Goal: Transaction & Acquisition: Purchase product/service

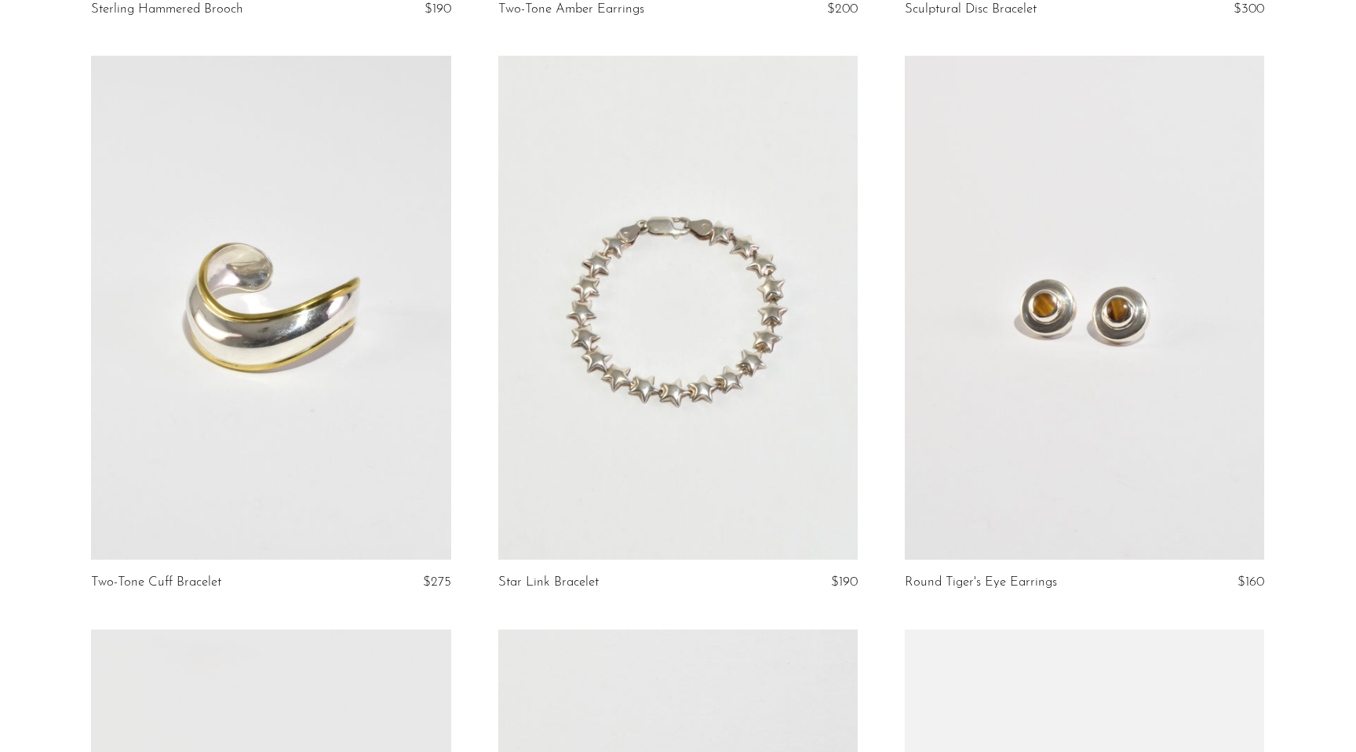
scroll to position [2954, 0]
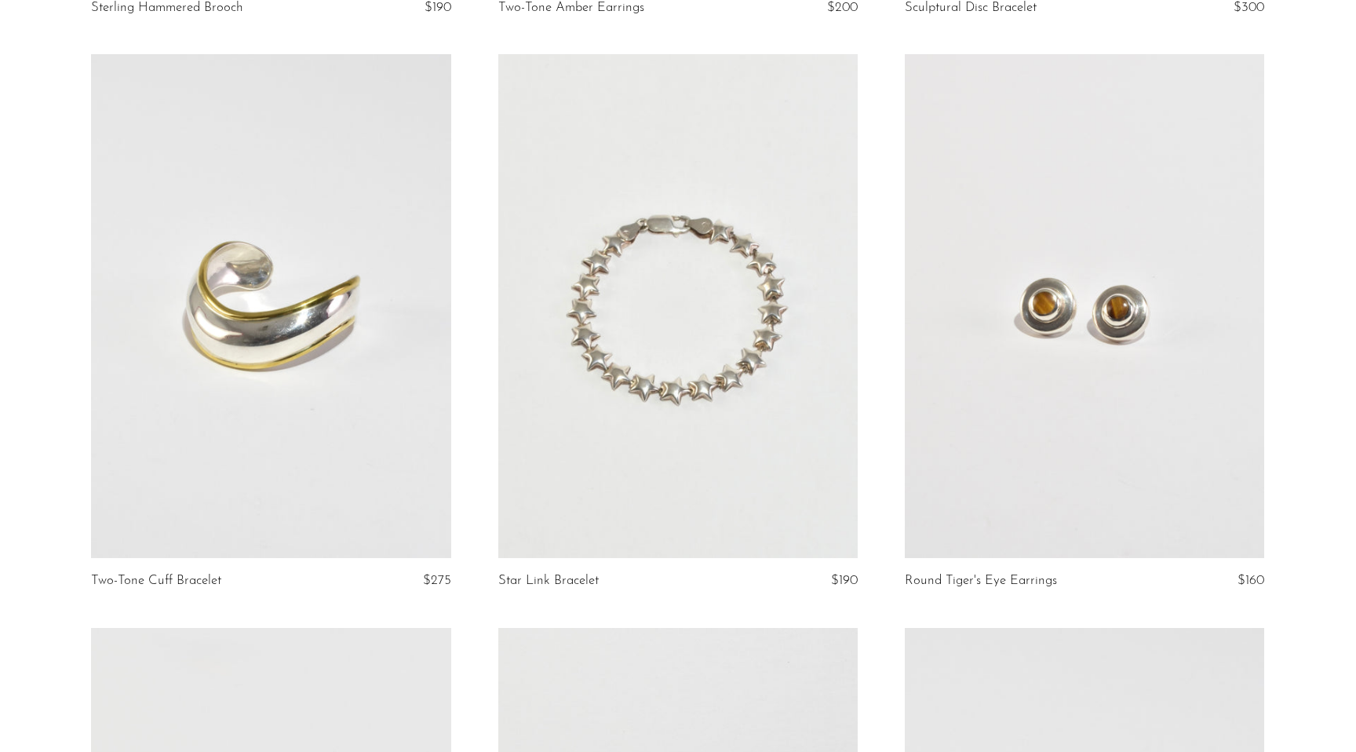
click at [315, 381] on link at bounding box center [270, 306] width 359 height 504
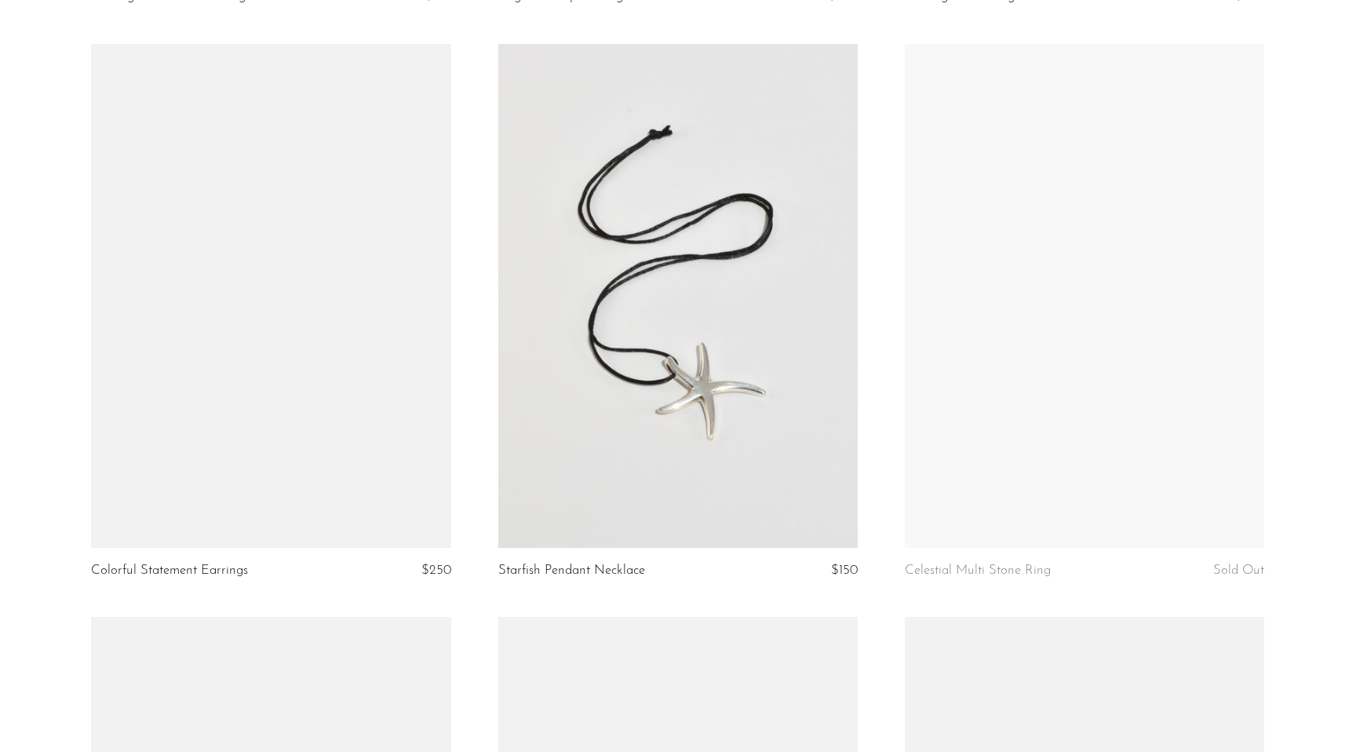
scroll to position [4687, 0]
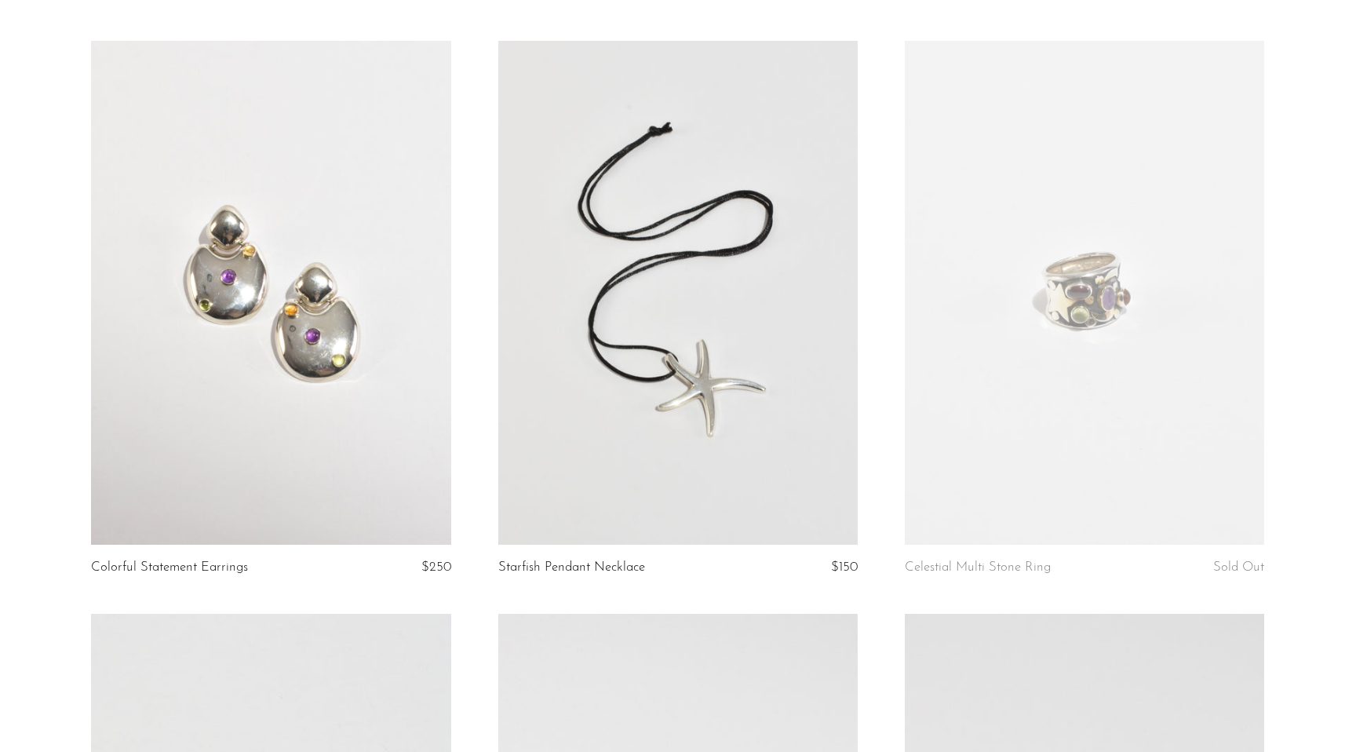
click at [226, 325] on link at bounding box center [270, 293] width 359 height 504
click at [206, 244] on link at bounding box center [270, 293] width 359 height 504
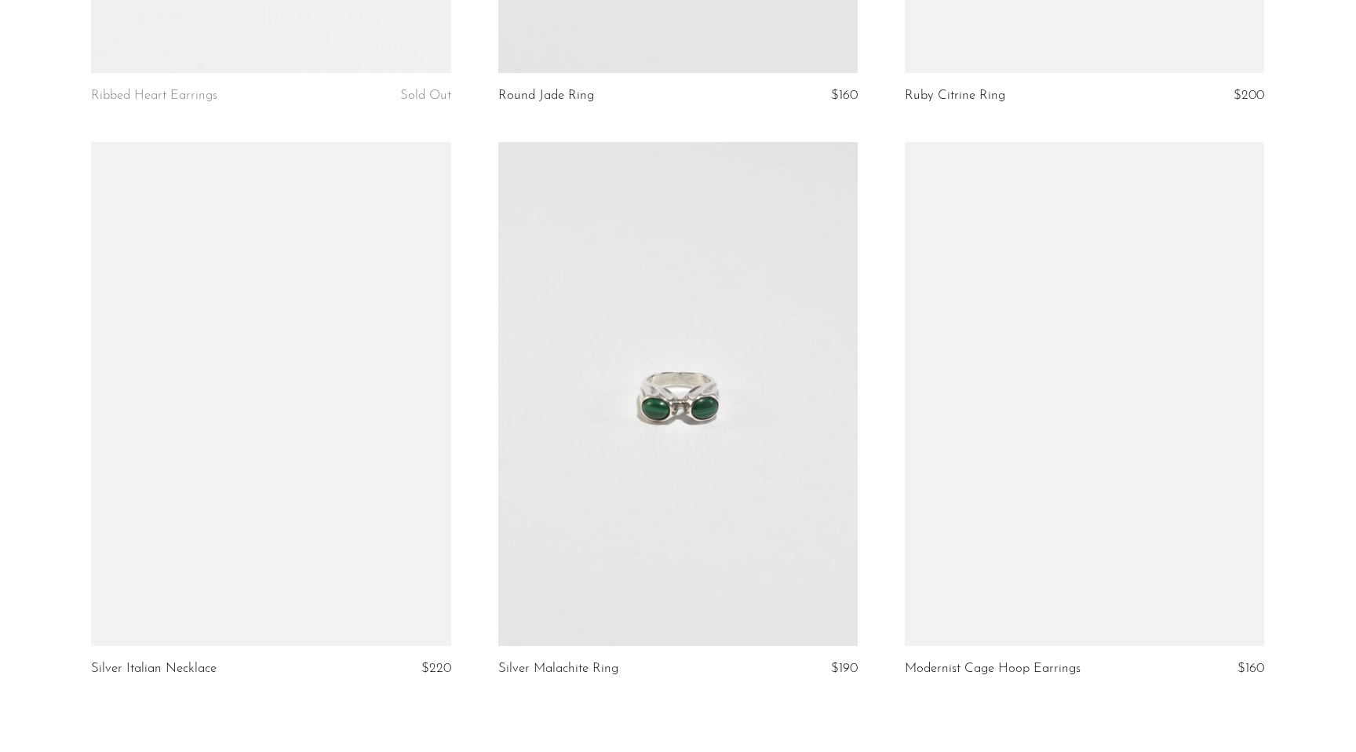
scroll to position [6433, 0]
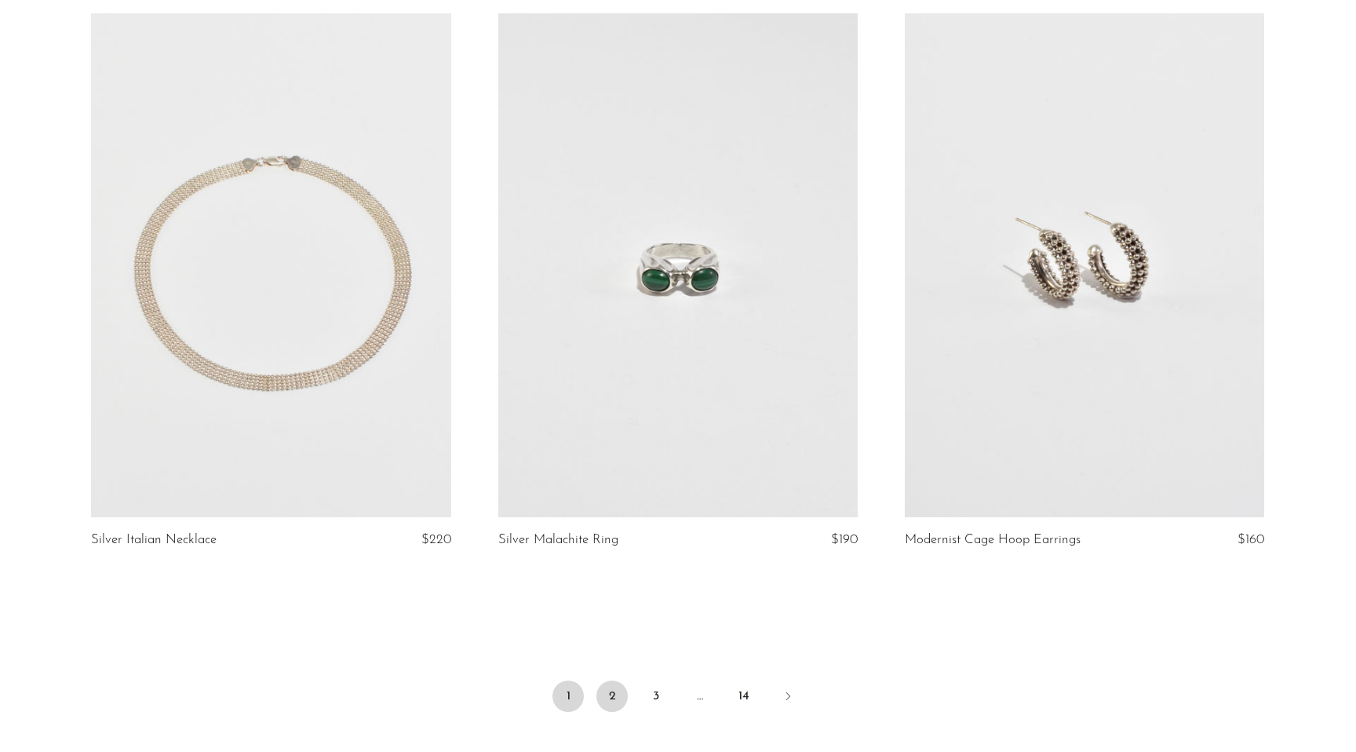
click at [618, 698] on link "2" at bounding box center [611, 695] width 31 height 31
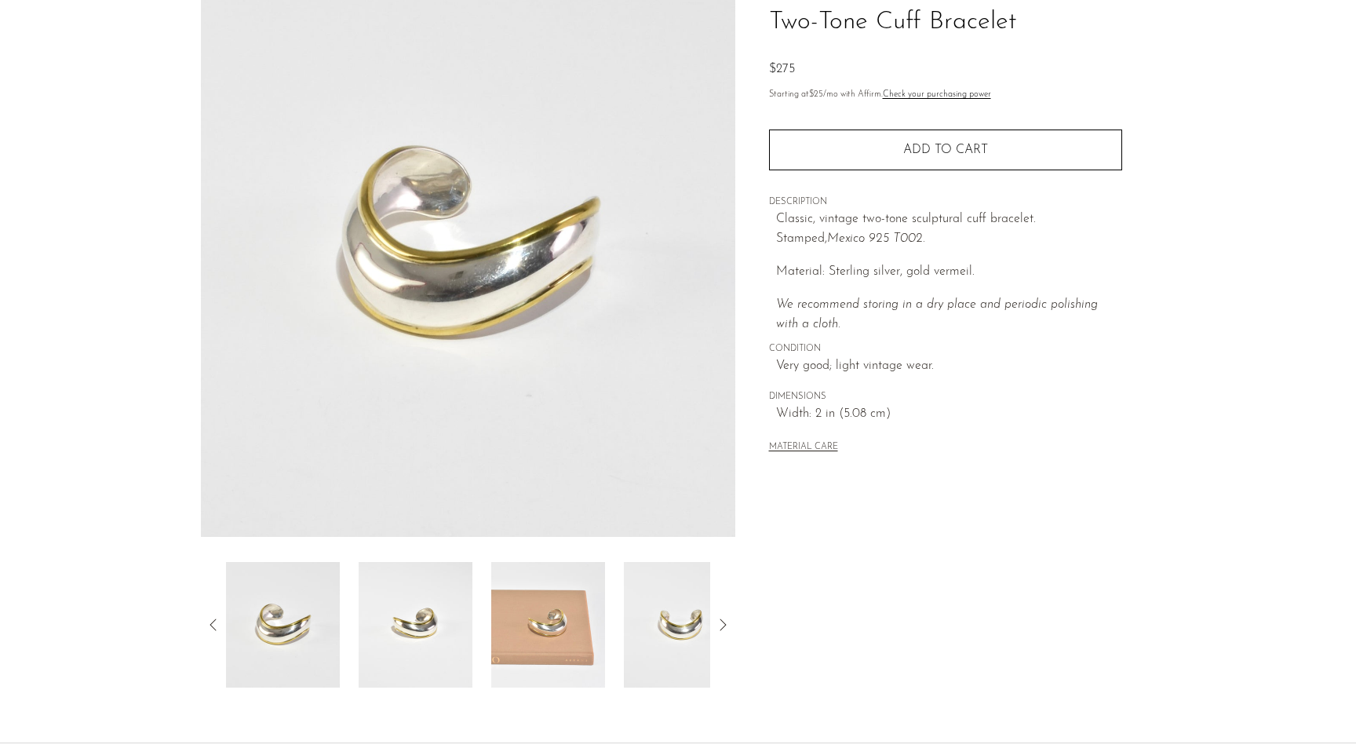
scroll to position [113, 0]
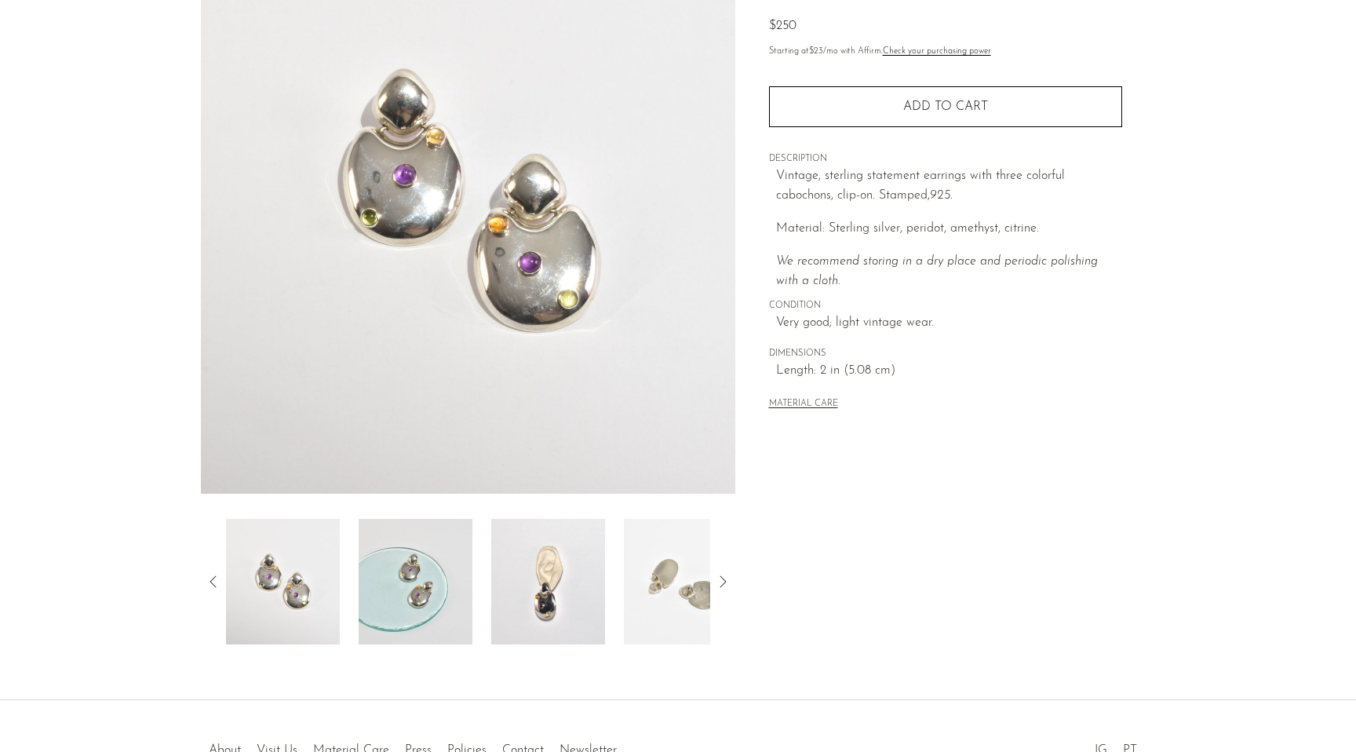
scroll to position [204, 0]
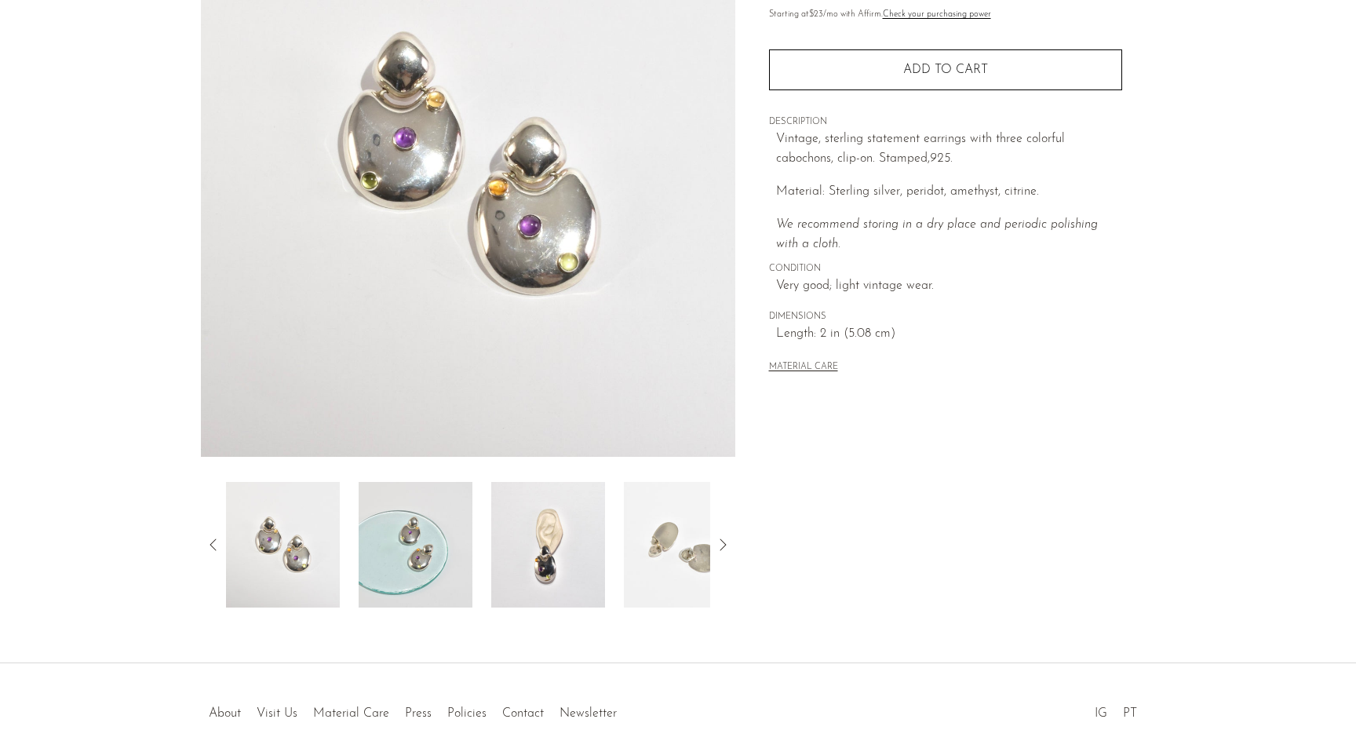
click at [537, 531] on img at bounding box center [548, 545] width 114 height 126
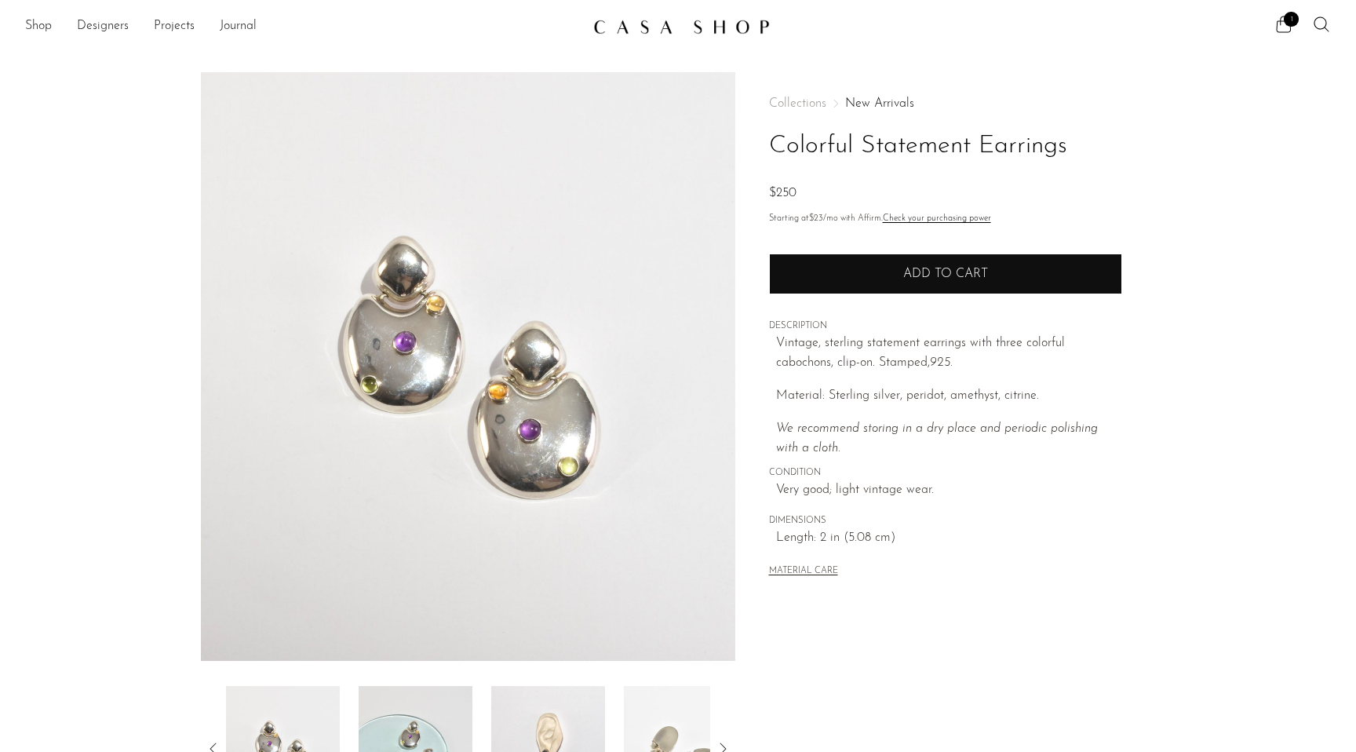
click at [825, 260] on button "Add to cart" at bounding box center [945, 273] width 353 height 41
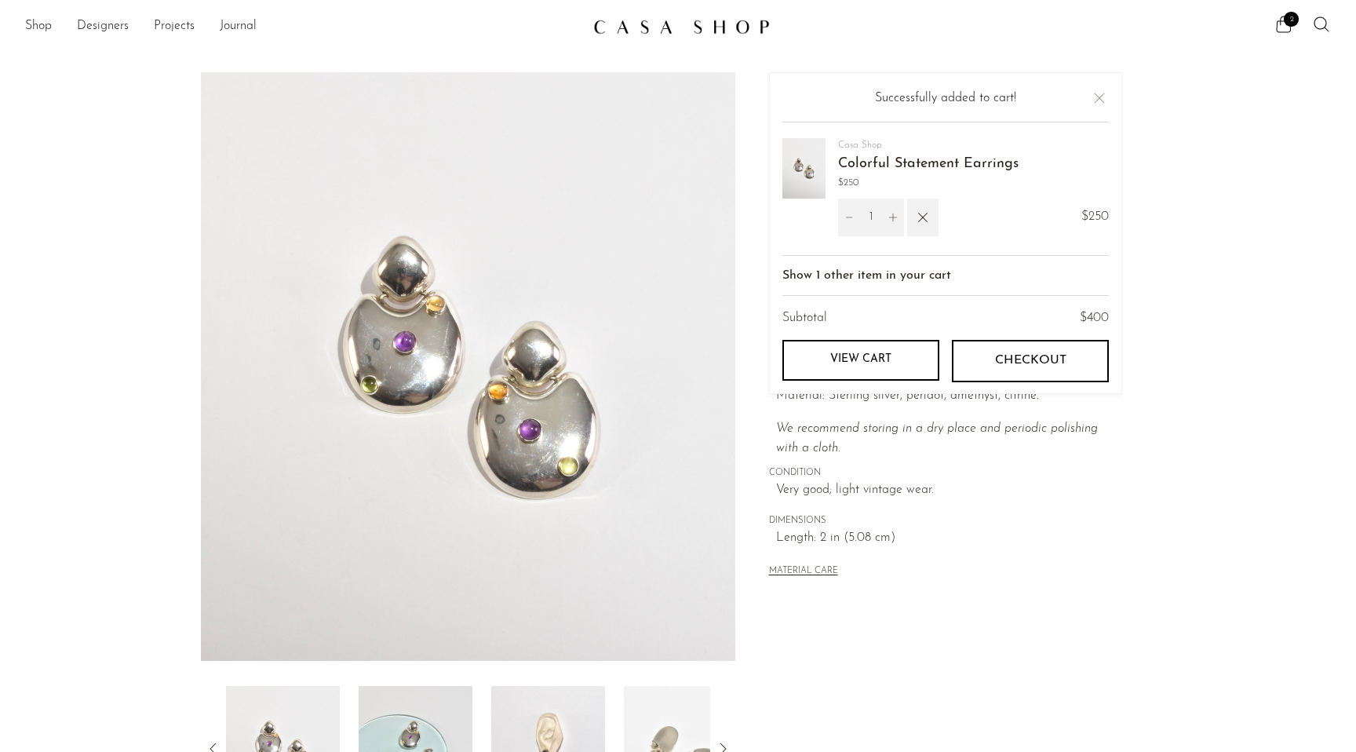
click at [1099, 97] on button "Close" at bounding box center [1099, 98] width 19 height 19
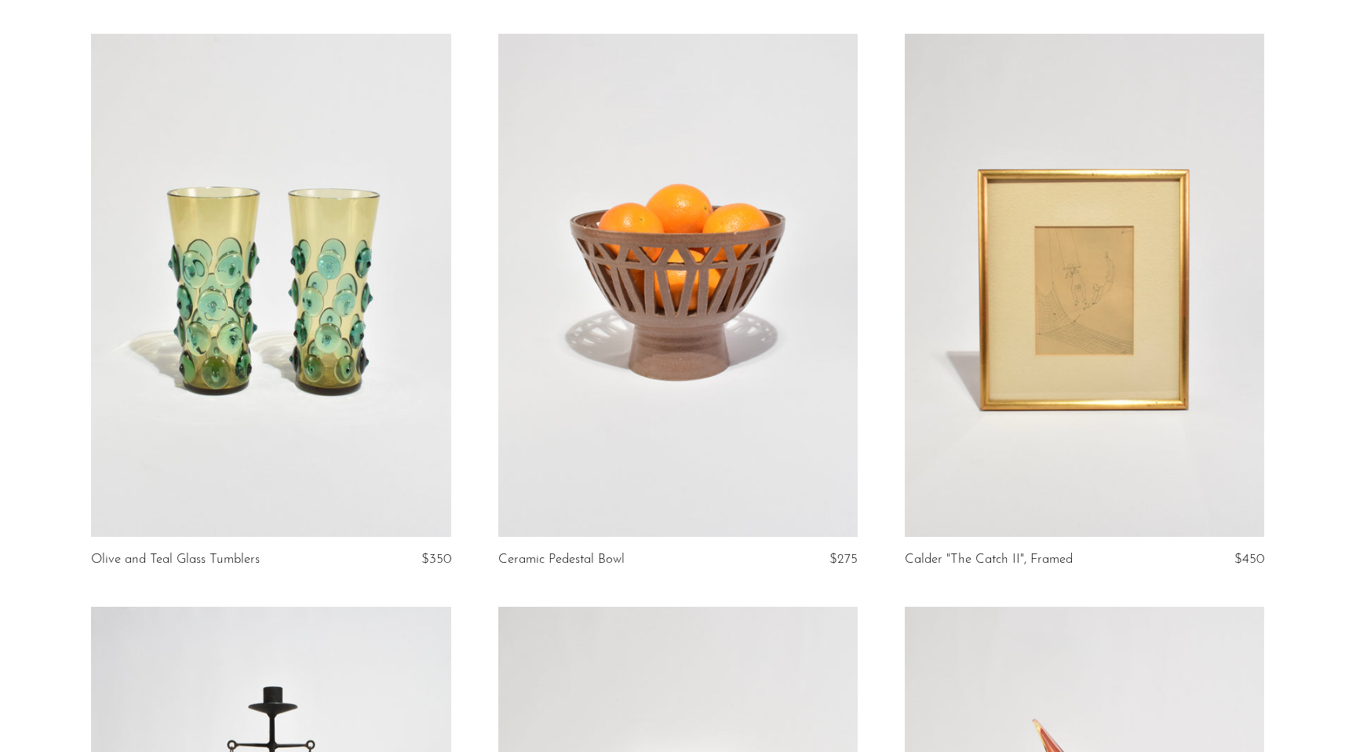
scroll to position [115, 0]
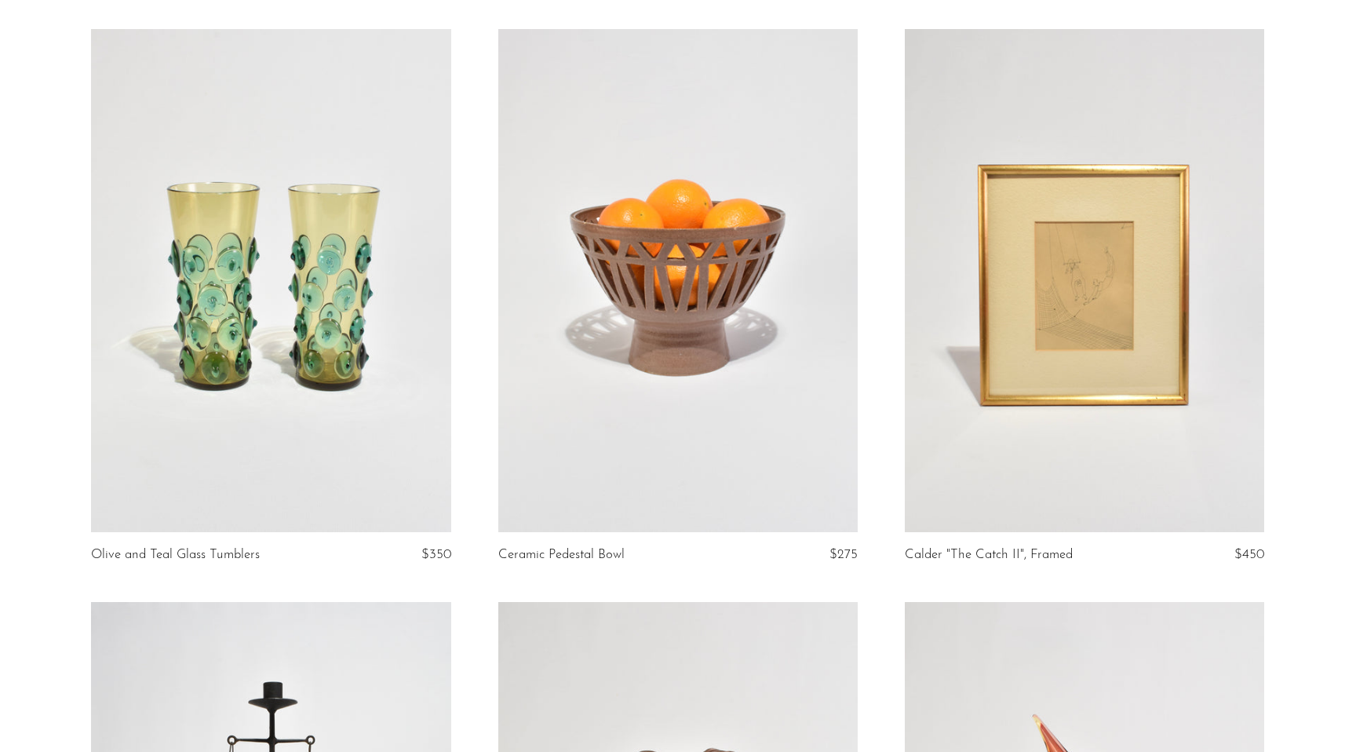
click at [1014, 355] on link at bounding box center [1084, 281] width 359 height 504
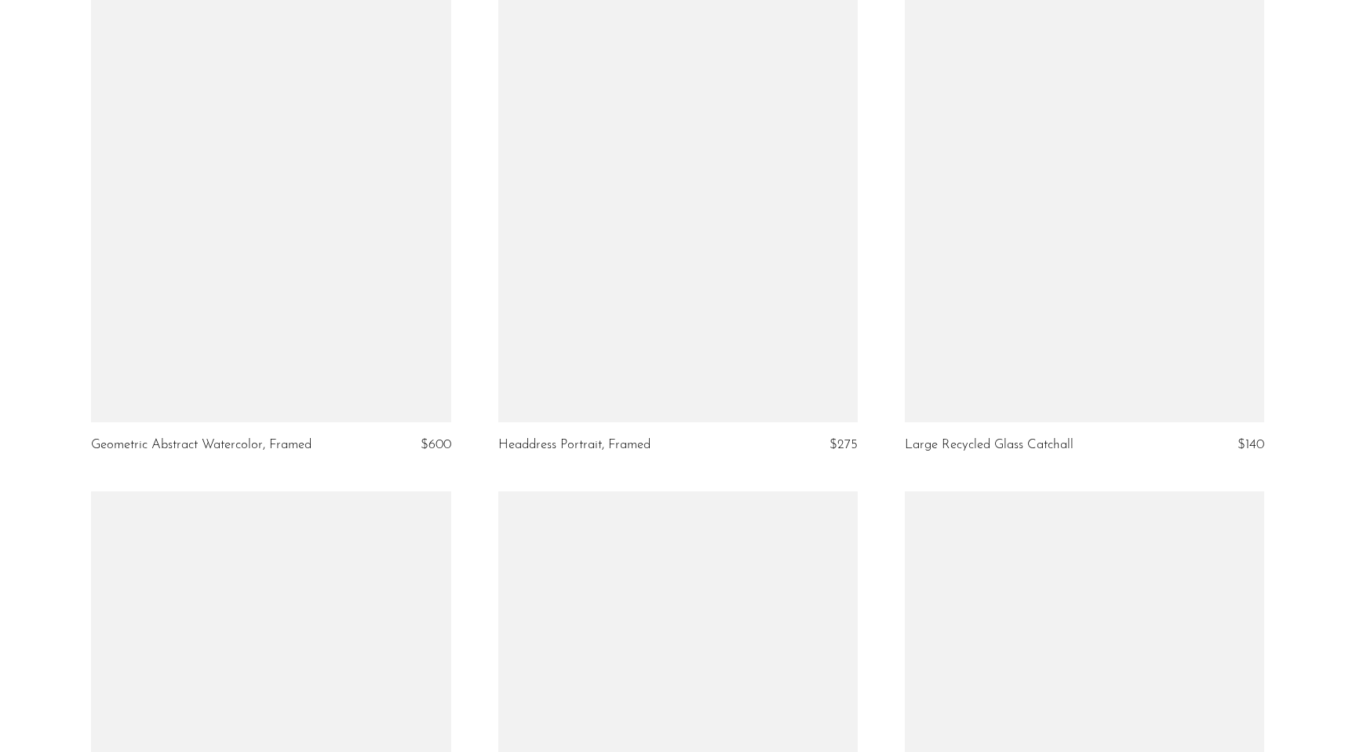
scroll to position [4252, 0]
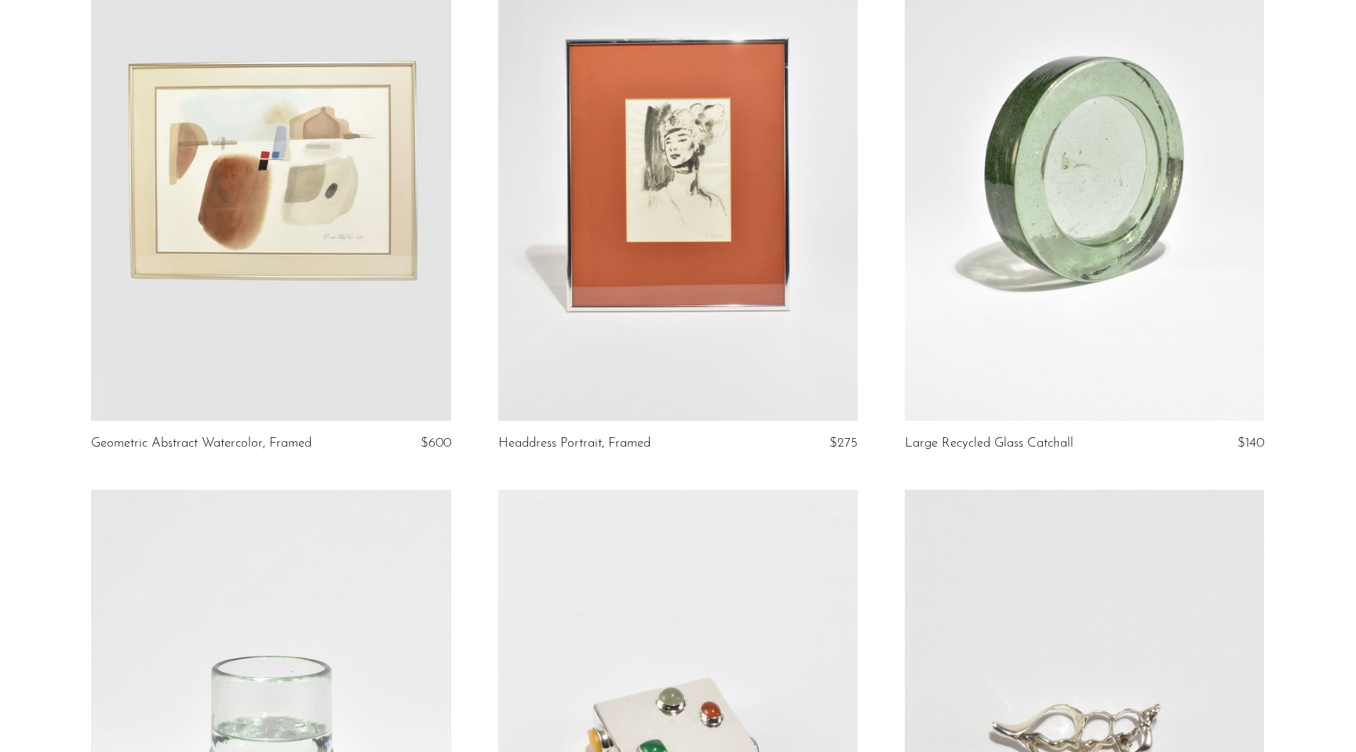
click at [275, 210] on link at bounding box center [270, 169] width 359 height 504
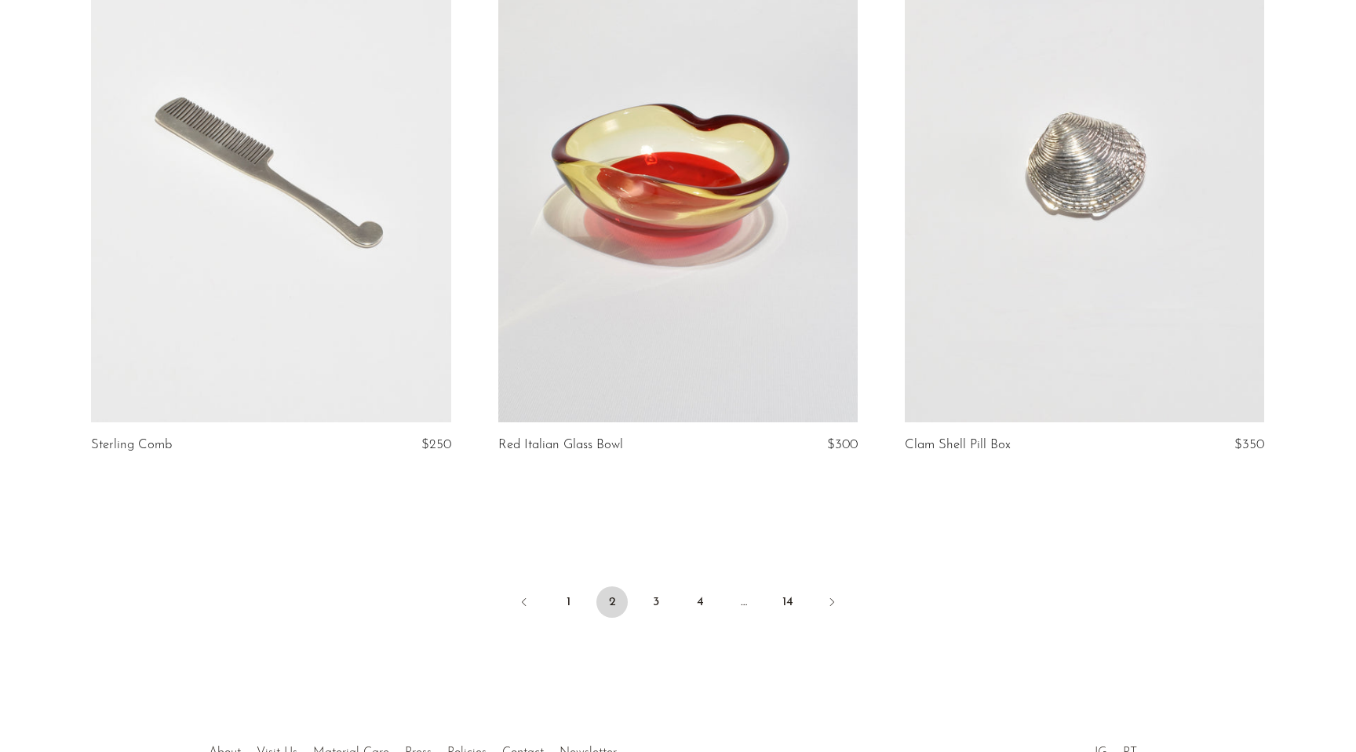
scroll to position [6647, 0]
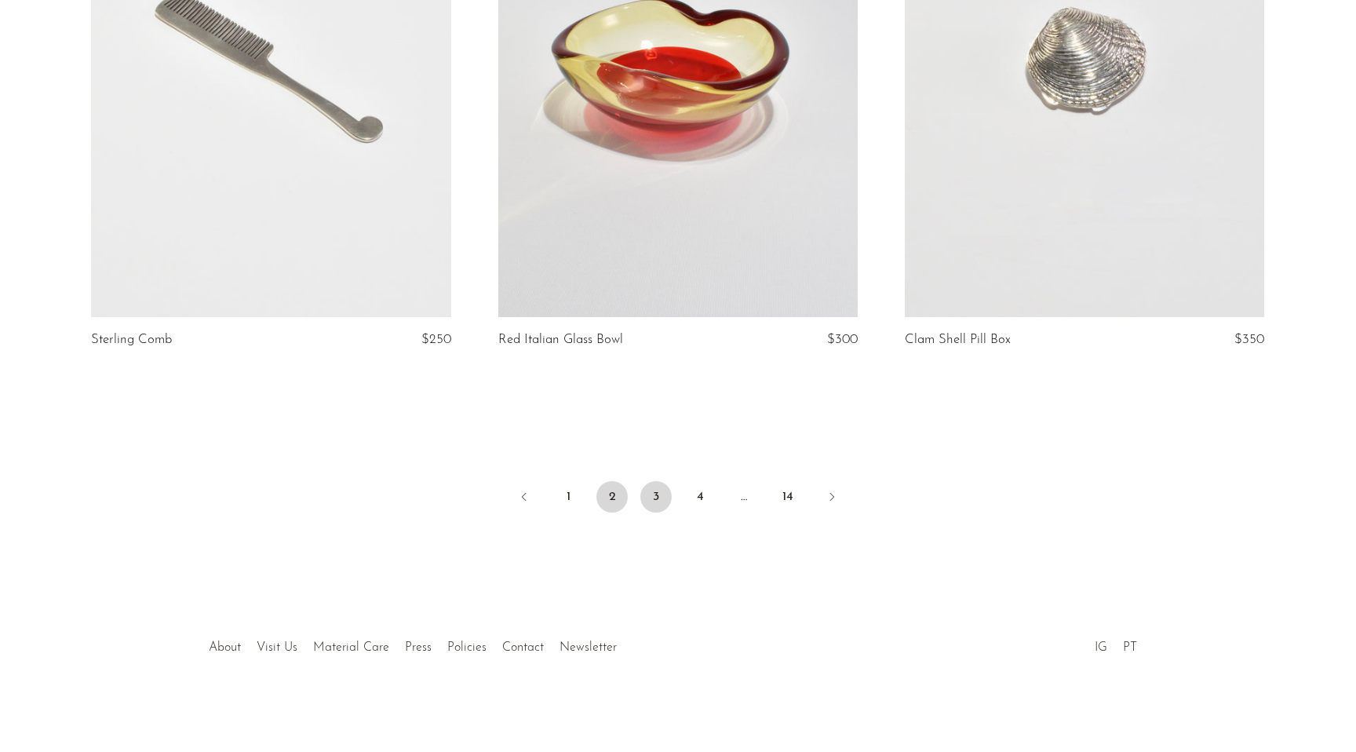
click at [658, 501] on link "3" at bounding box center [655, 496] width 31 height 31
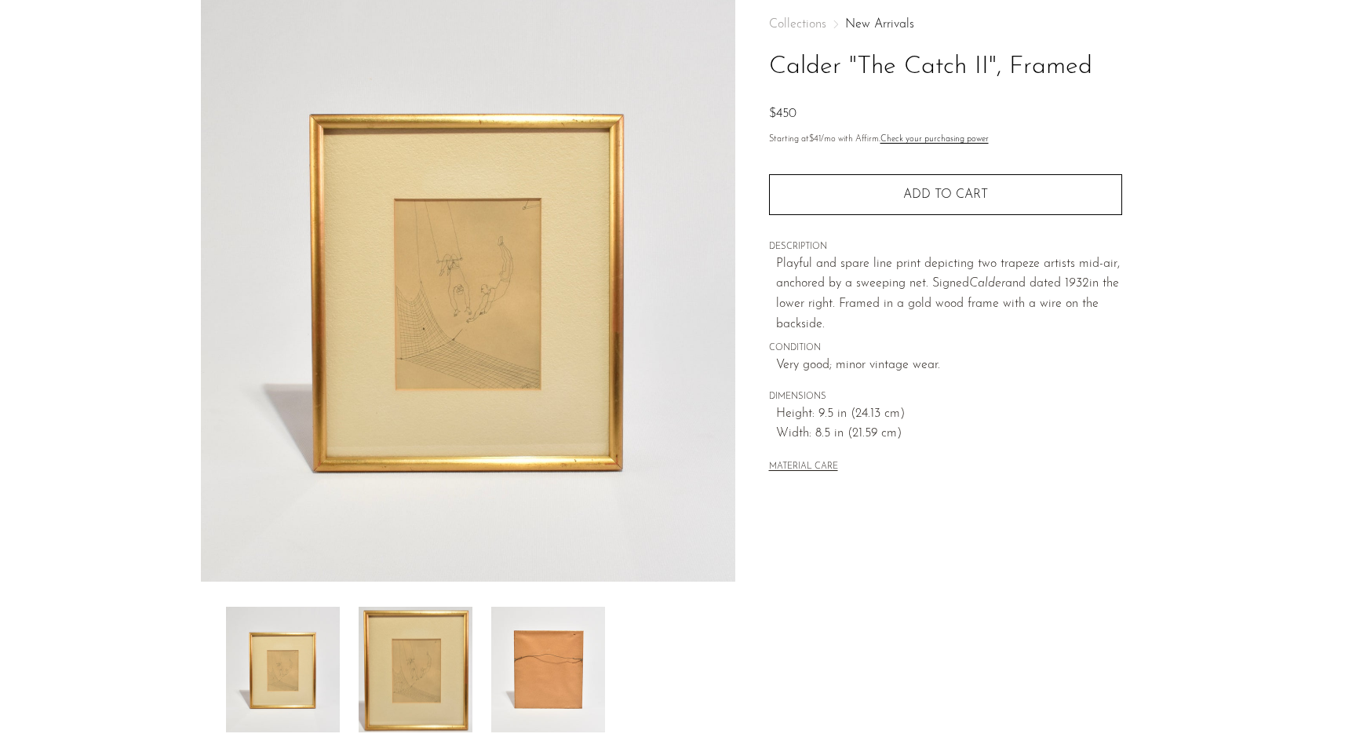
scroll to position [73, 0]
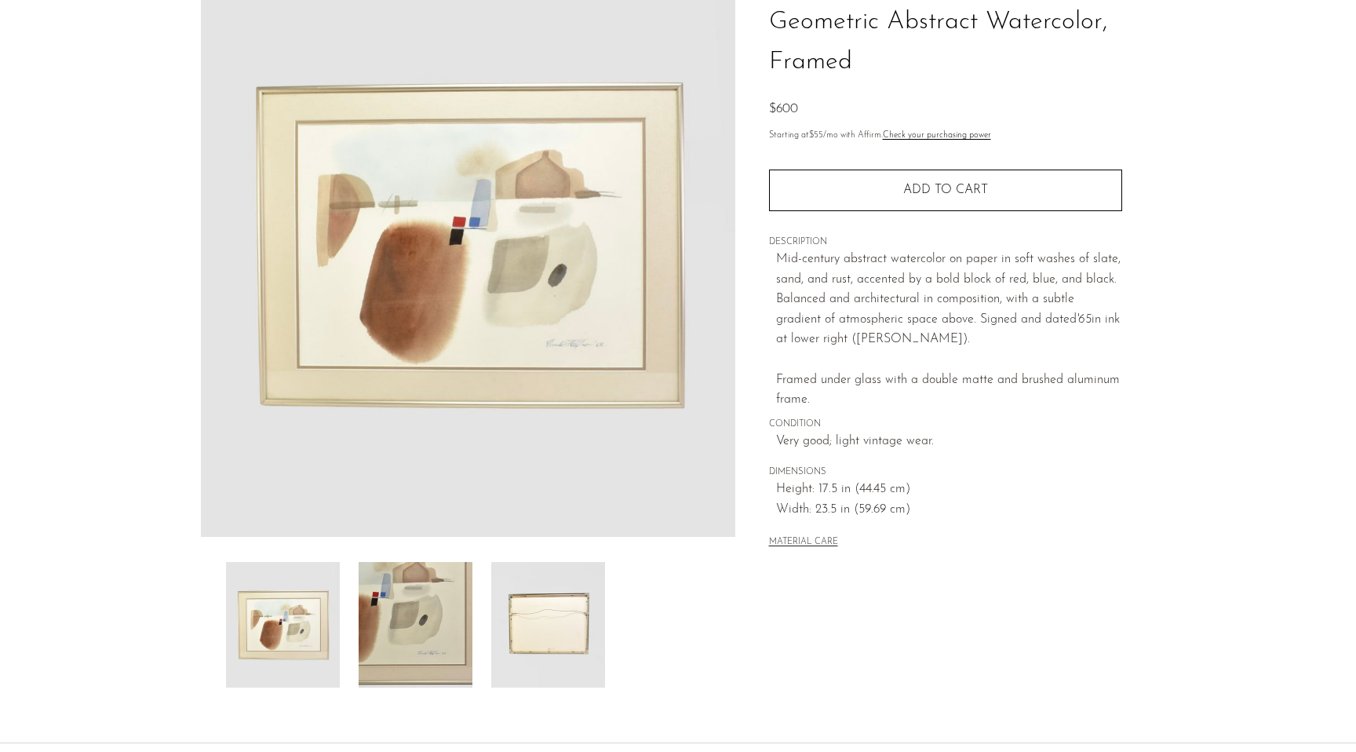
scroll to position [131, 0]
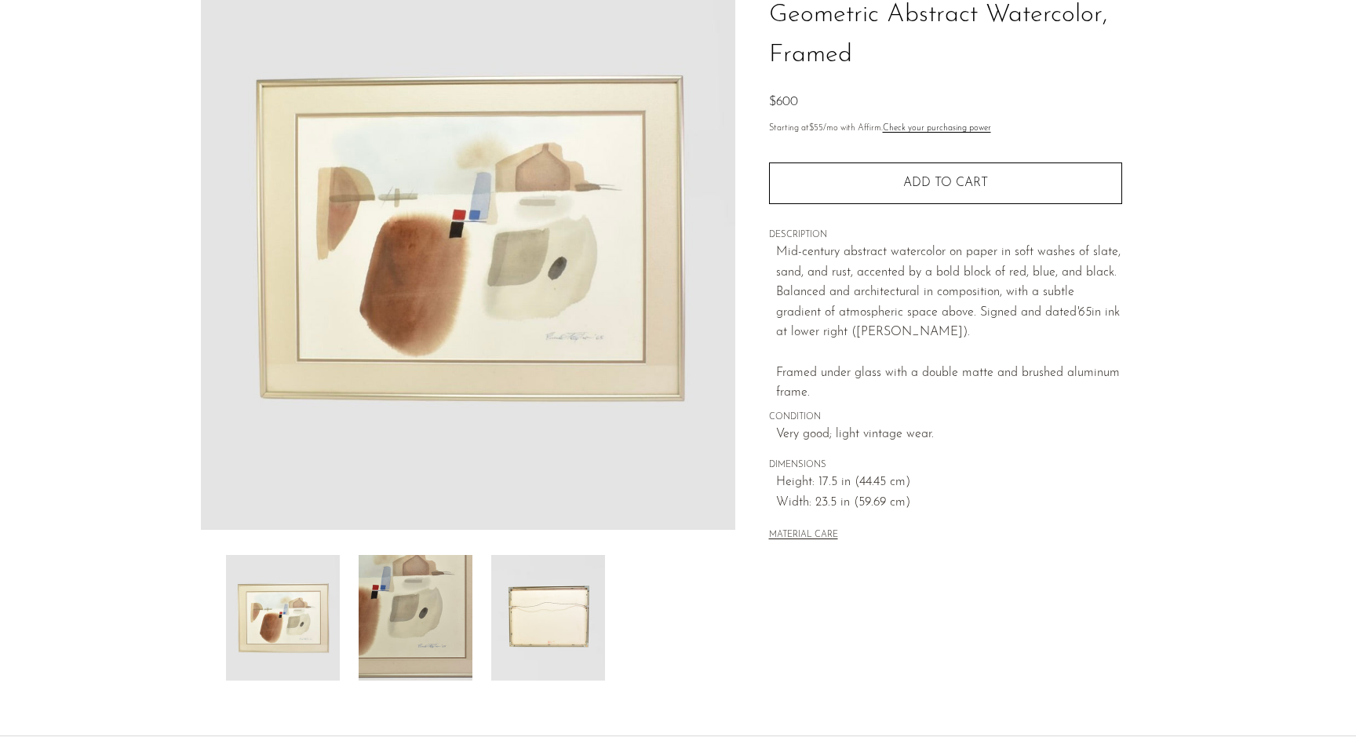
click at [59, 360] on section "Geometric Abstract Watercolor, Framed $600" at bounding box center [678, 310] width 1356 height 739
click at [0, 204] on section "Geometric Abstract Watercolor, Framed $600" at bounding box center [678, 310] width 1356 height 739
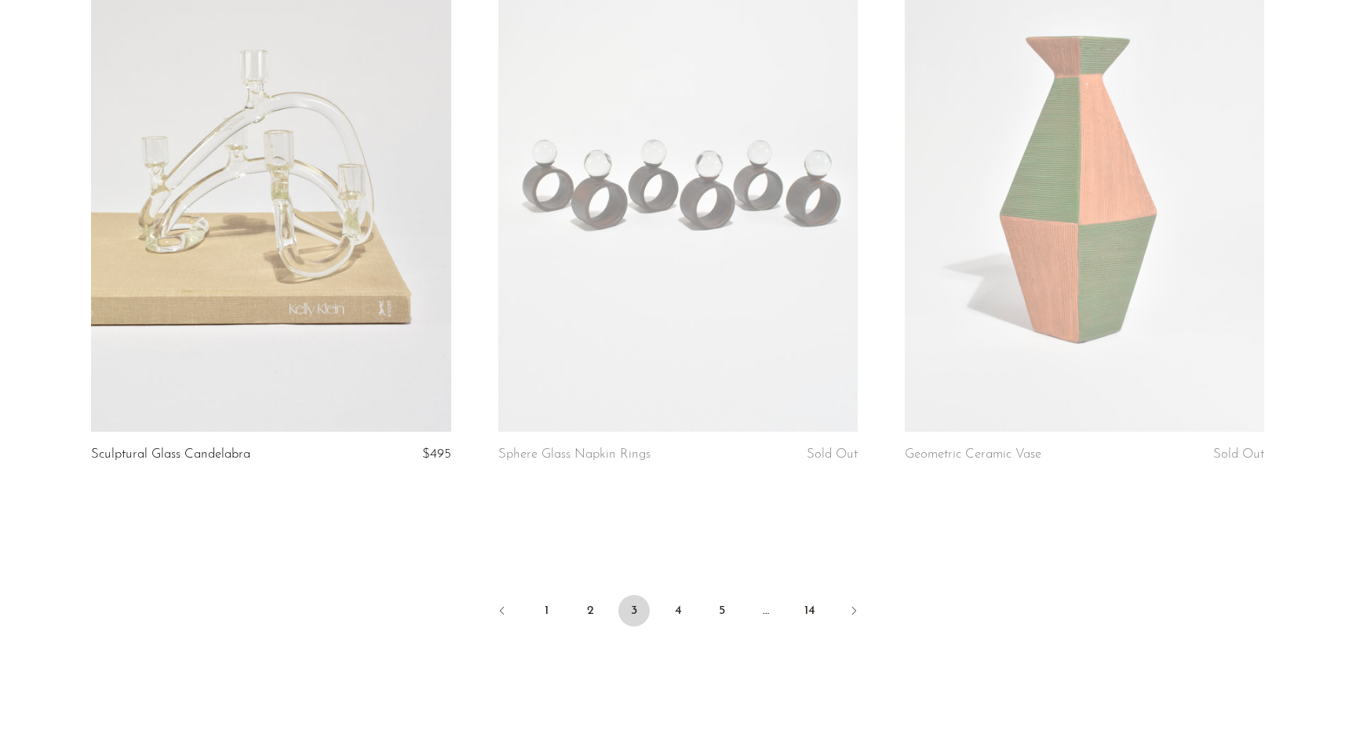
scroll to position [6617, 0]
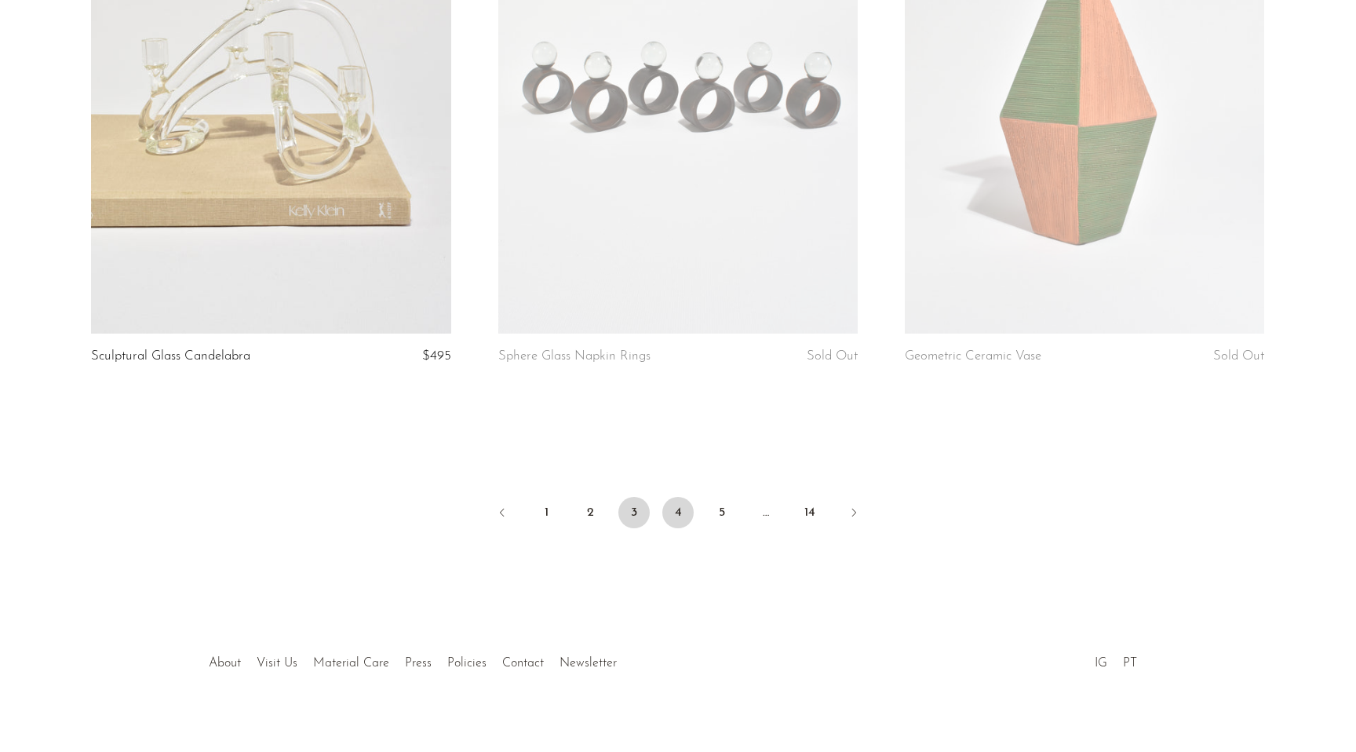
click at [680, 517] on link "4" at bounding box center [677, 512] width 31 height 31
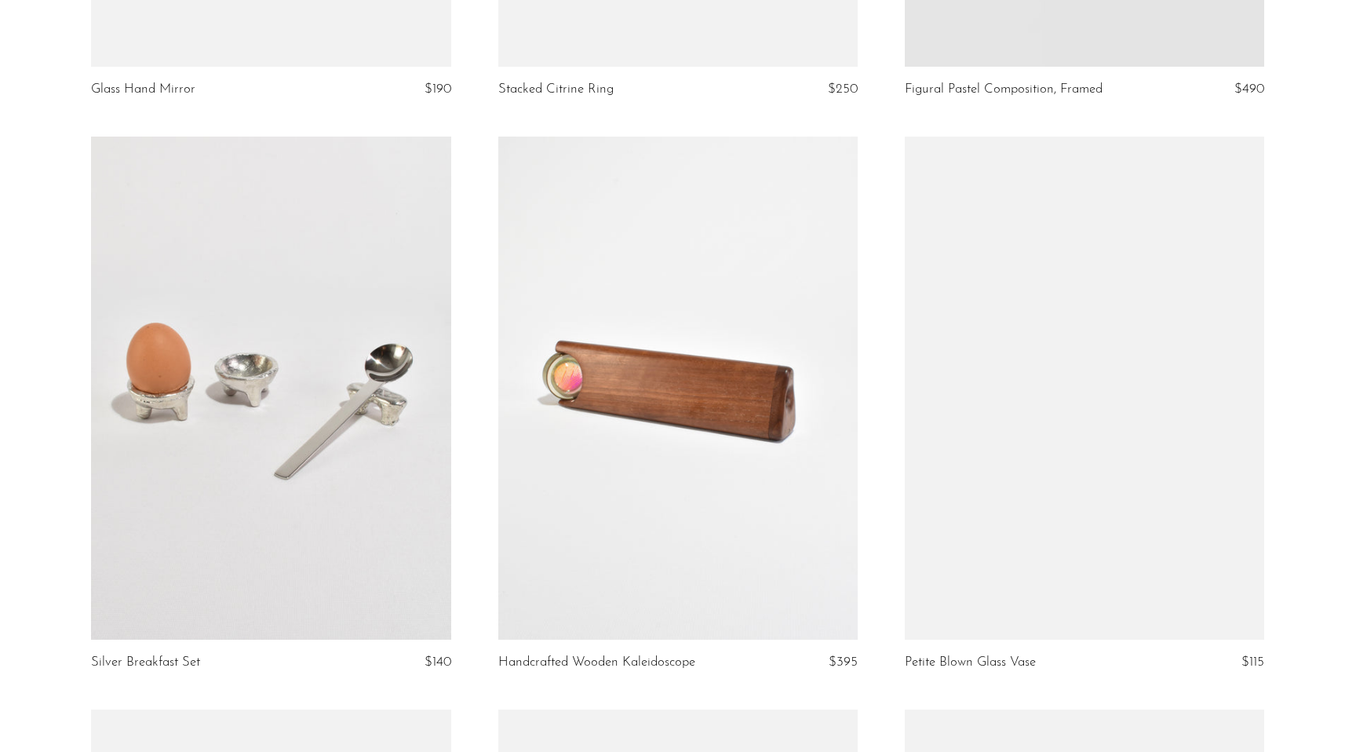
scroll to position [4057, 0]
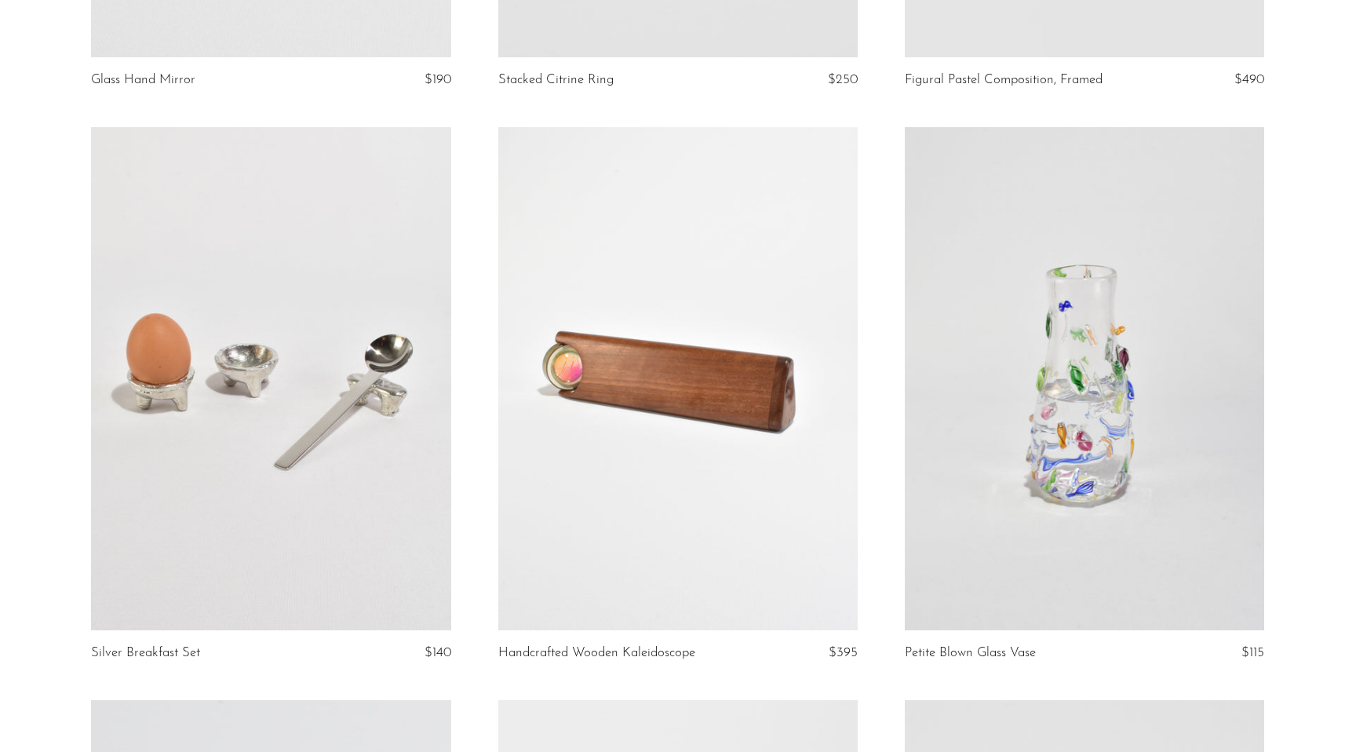
click at [706, 431] on link at bounding box center [677, 379] width 359 height 504
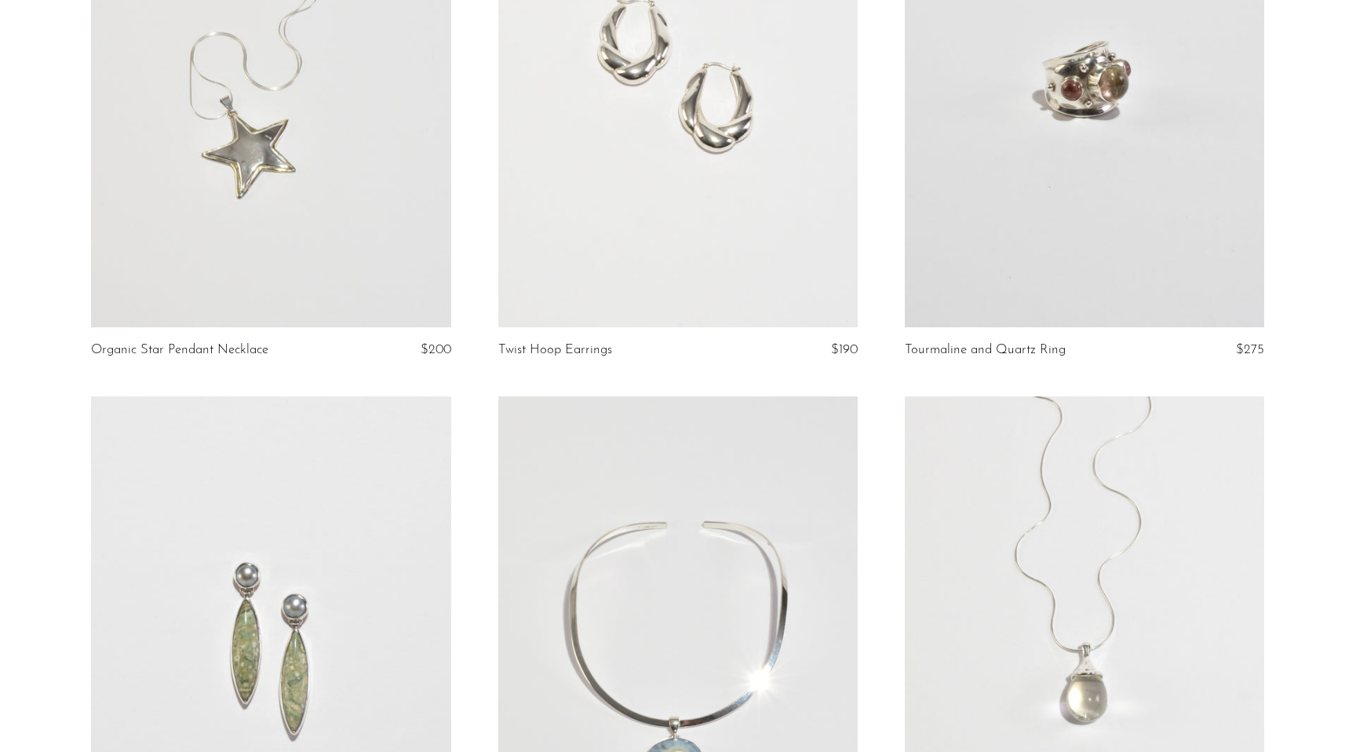
scroll to position [5480, 0]
